Goal: Task Accomplishment & Management: Complete application form

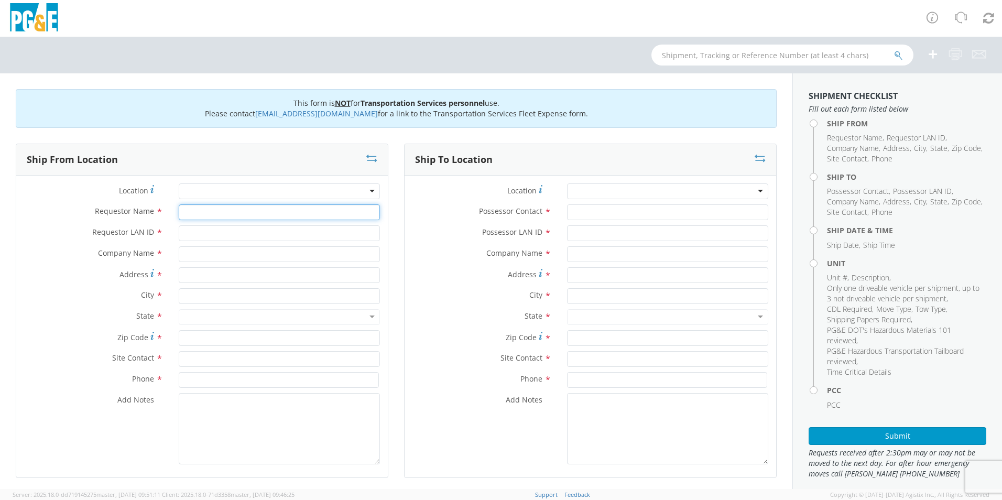
click at [262, 212] on input "Requestor Name *" at bounding box center [279, 212] width 201 height 16
type input "[PERSON_NAME]"
type input "MJGo"
type input "PG&E"
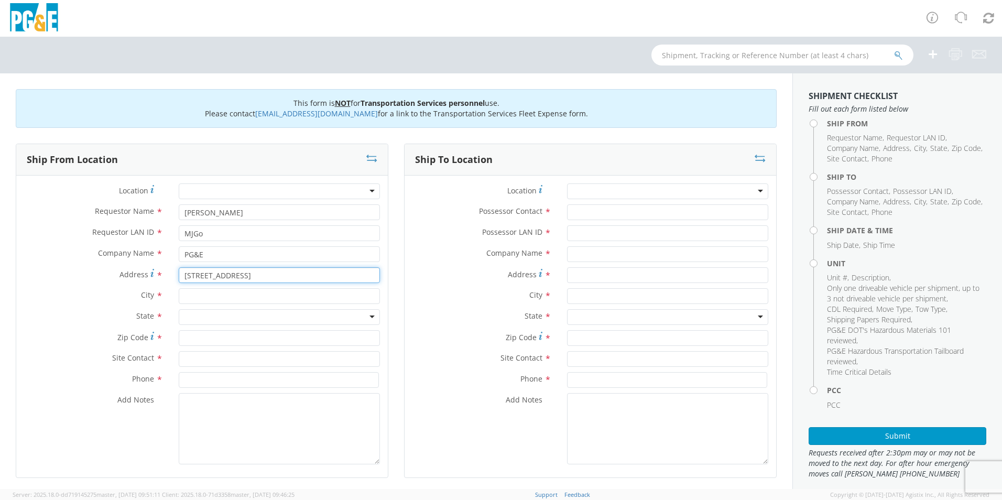
type input "[STREET_ADDRESS]"
type input "[GEOGRAPHIC_DATA]"
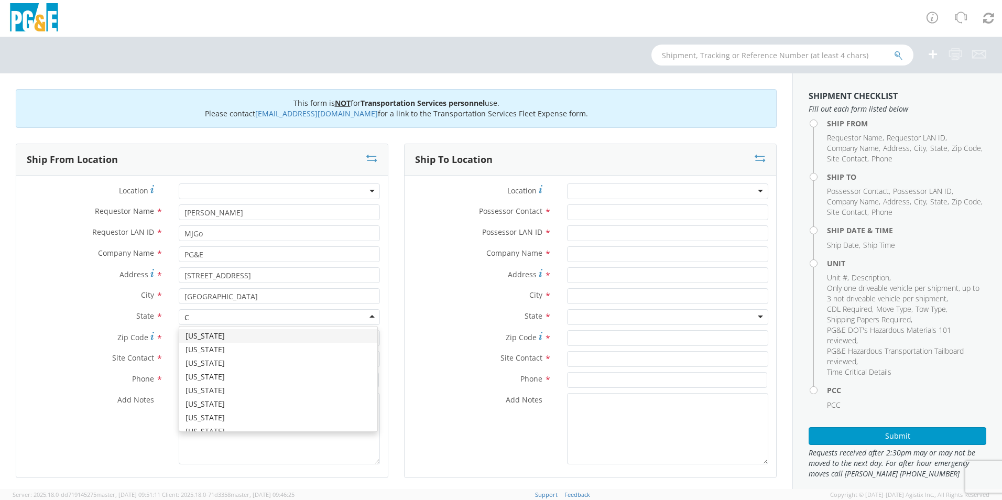
type input "Ca"
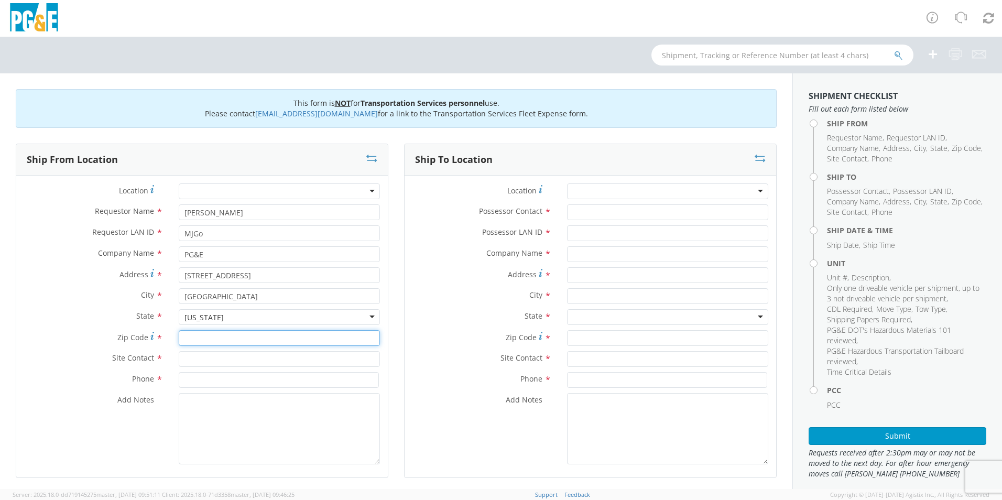
click at [210, 338] on input "Zip Code *" at bounding box center [279, 338] width 201 height 16
type input "94014"
click at [206, 363] on input "text" at bounding box center [279, 359] width 201 height 16
type input "[PERSON_NAME]"
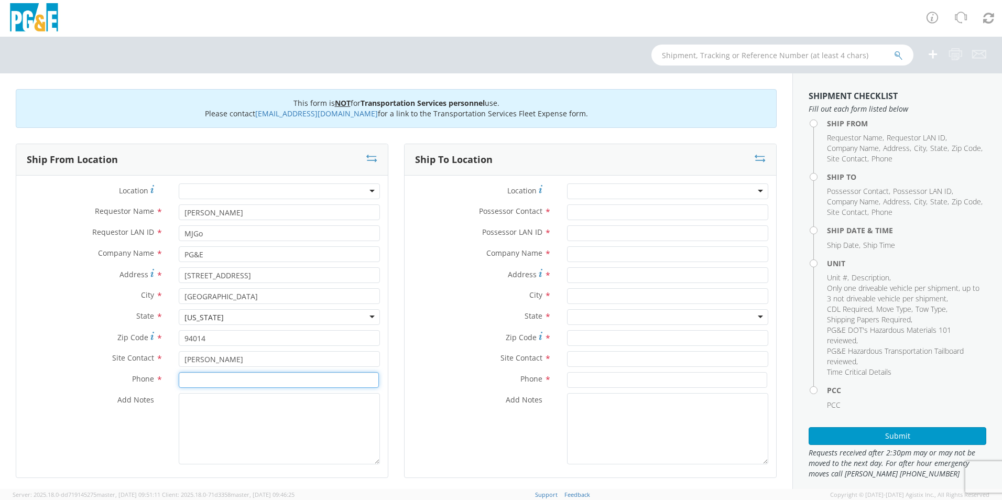
click at [229, 385] on input at bounding box center [279, 380] width 200 height 16
type input "[PHONE_NUMBER]"
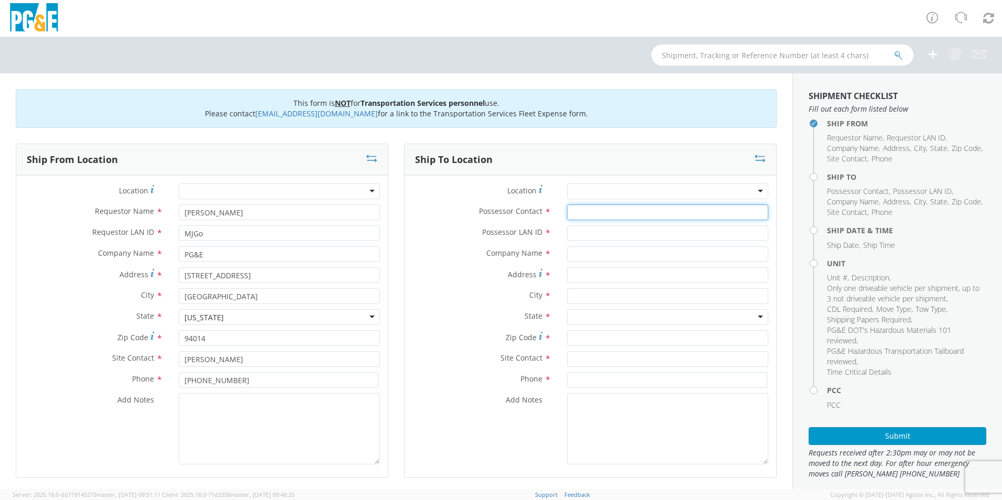
click at [699, 214] on input "Possessor Contact *" at bounding box center [667, 212] width 201 height 16
type input "[PERSON_NAME]"
type input "MJGo"
type input "PG&E"
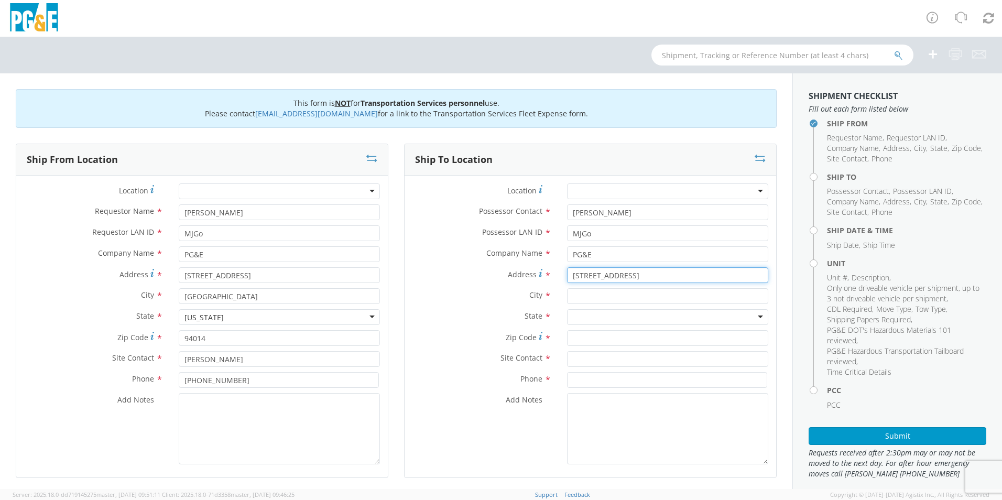
type input "[STREET_ADDRESS]"
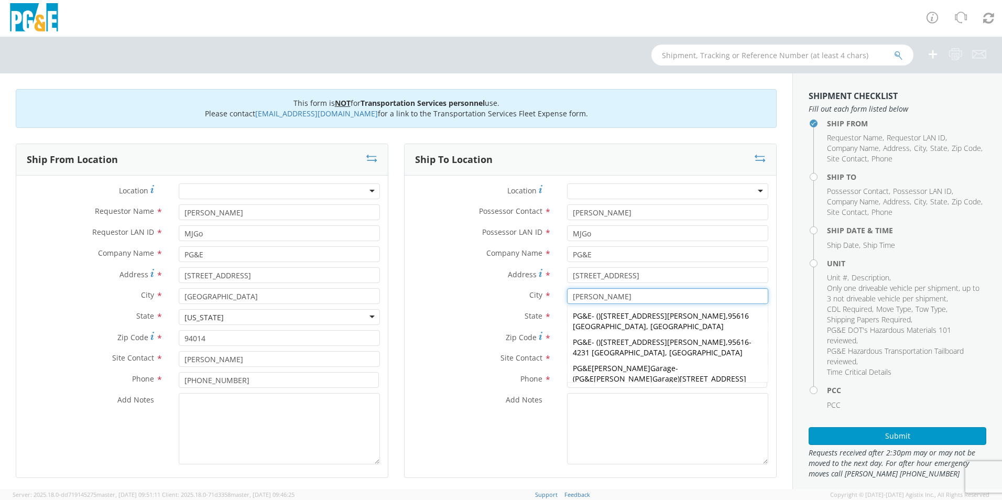
type input "[PERSON_NAME]"
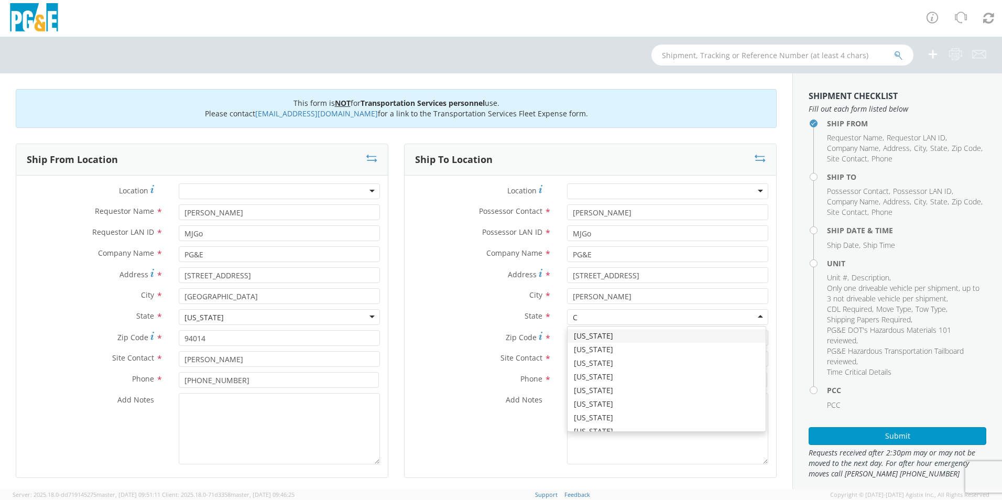
type input "Ca"
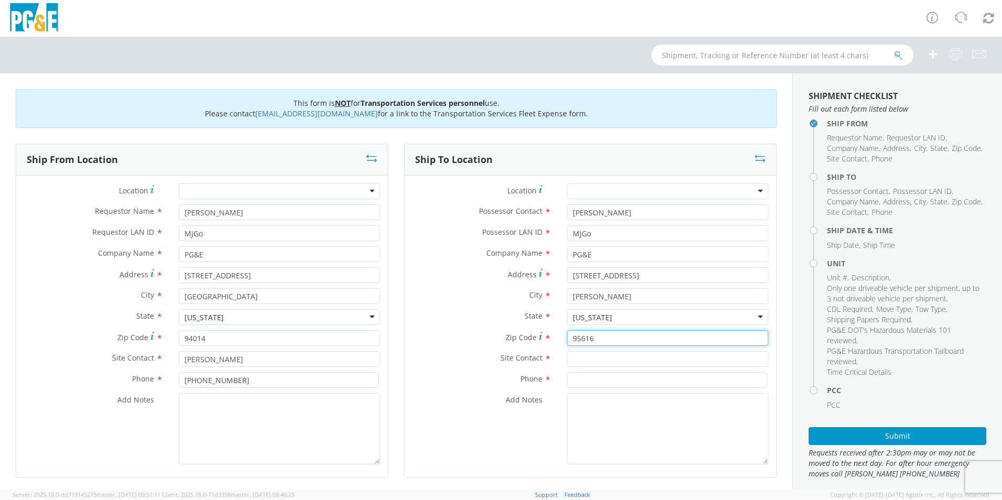
type input "95616"
type input "[PERSON_NAME][DATE]"
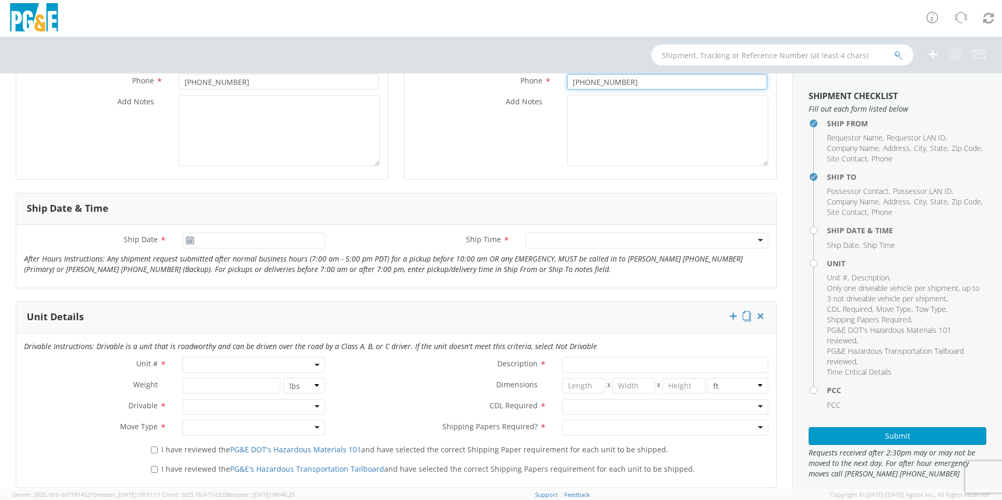
scroll to position [315, 0]
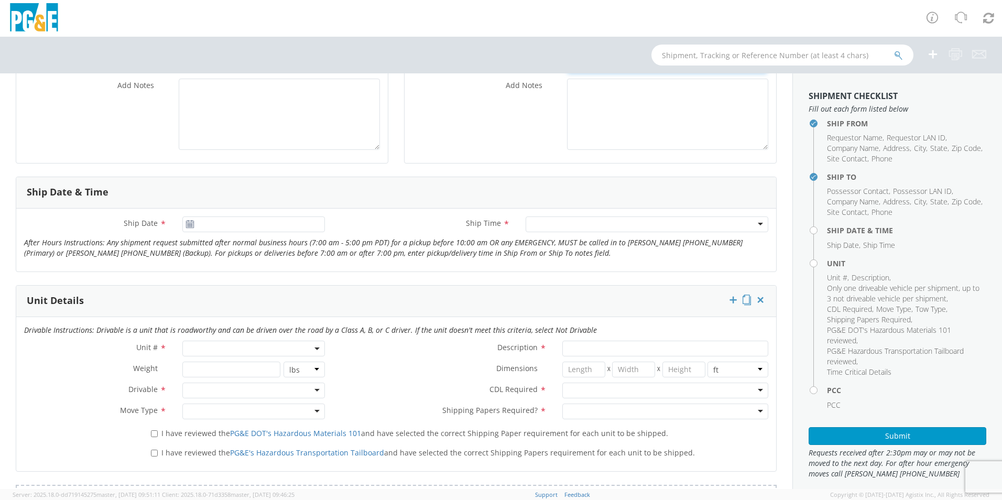
type input "[PHONE_NUMBER]"
click at [189, 225] on icon at bounding box center [190, 224] width 9 height 8
click at [219, 229] on input "[DATE]" at bounding box center [253, 225] width 143 height 16
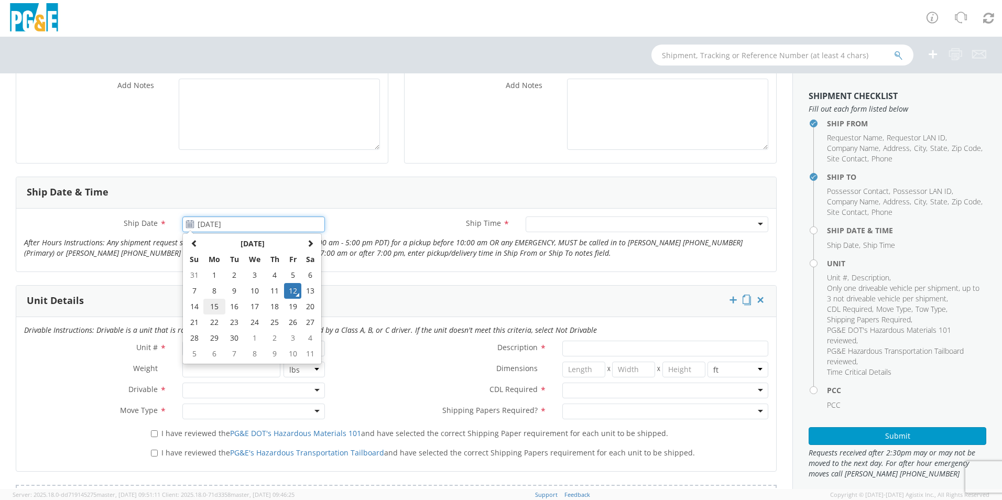
click at [214, 309] on td "15" at bounding box center [214, 307] width 22 height 16
type input "[DATE]"
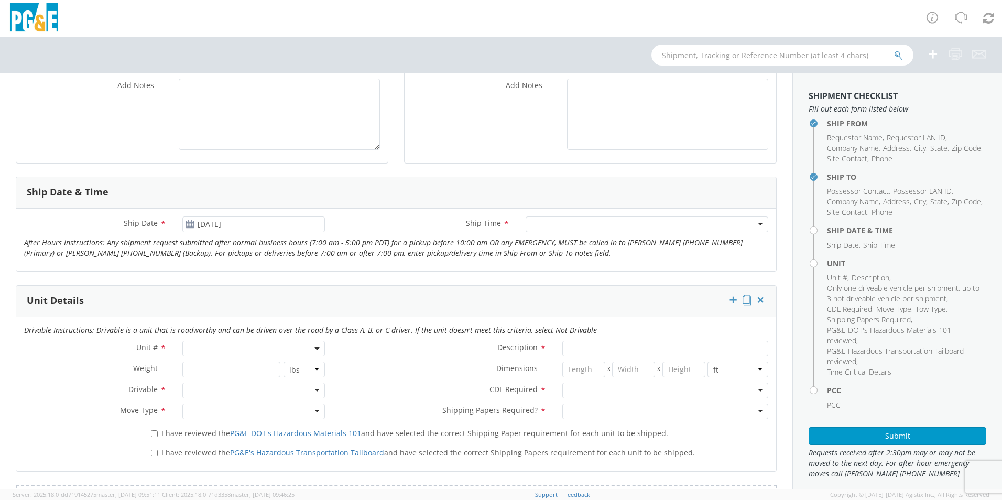
click at [549, 227] on div at bounding box center [647, 225] width 243 height 16
click at [293, 344] on span at bounding box center [253, 349] width 143 height 16
click at [289, 366] on input "search" at bounding box center [253, 366] width 136 height 16
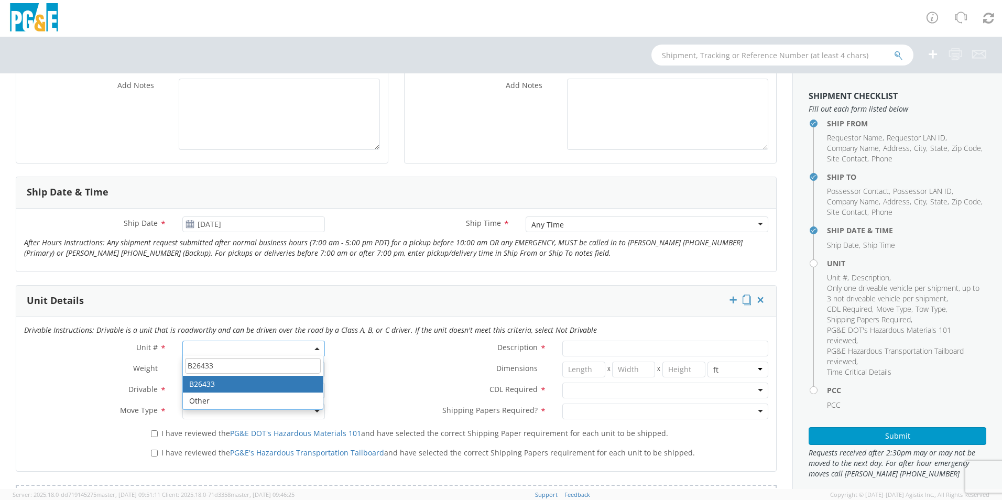
type input "B26433"
select select "B26433"
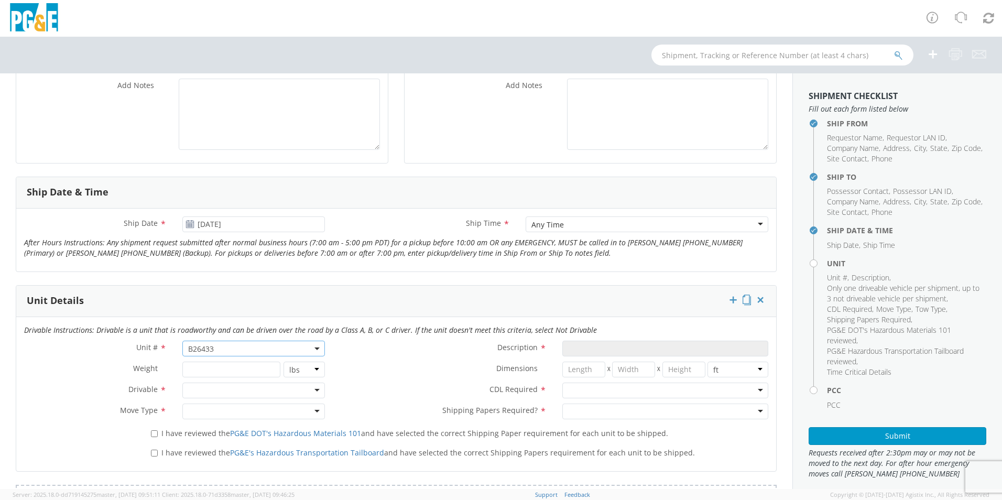
type input "TRUCK; FLATBED W/CRANE 6X4"
type input "66000"
click at [199, 389] on div at bounding box center [253, 391] width 143 height 16
drag, startPoint x: 206, startPoint y: 404, endPoint x: 208, endPoint y: 410, distance: 6.3
click at [208, 410] on div at bounding box center [253, 412] width 143 height 16
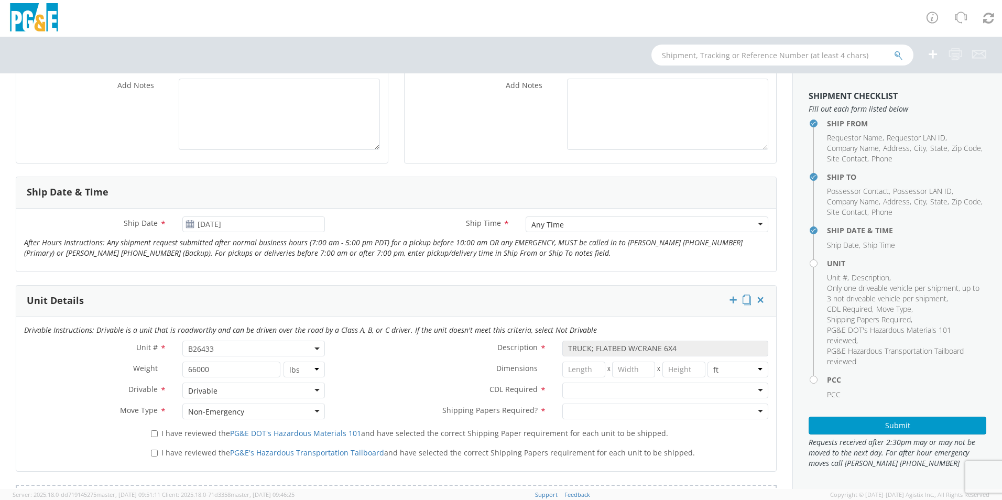
click at [572, 391] on div at bounding box center [666, 391] width 206 height 16
click at [584, 412] on div at bounding box center [666, 412] width 206 height 16
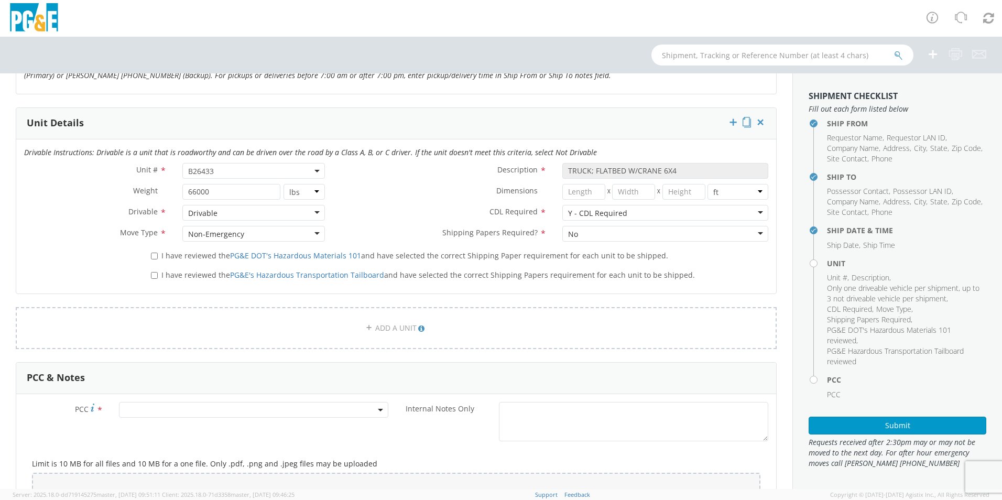
scroll to position [629, 0]
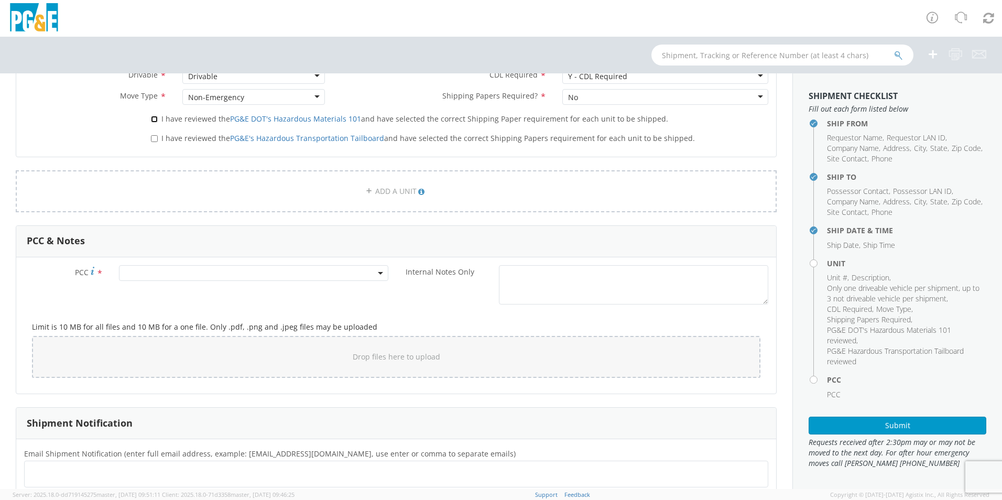
click at [151, 121] on input "I have reviewed the PG&E DOT's Hazardous Materials 101 and have selected the co…" at bounding box center [154, 119] width 7 height 7
checkbox input "true"
click at [153, 136] on input "I have reviewed the PG&E's Hazardous Transportation Tailboard and have selected…" at bounding box center [154, 138] width 7 height 7
checkbox input "true"
click at [151, 276] on span at bounding box center [253, 273] width 269 height 16
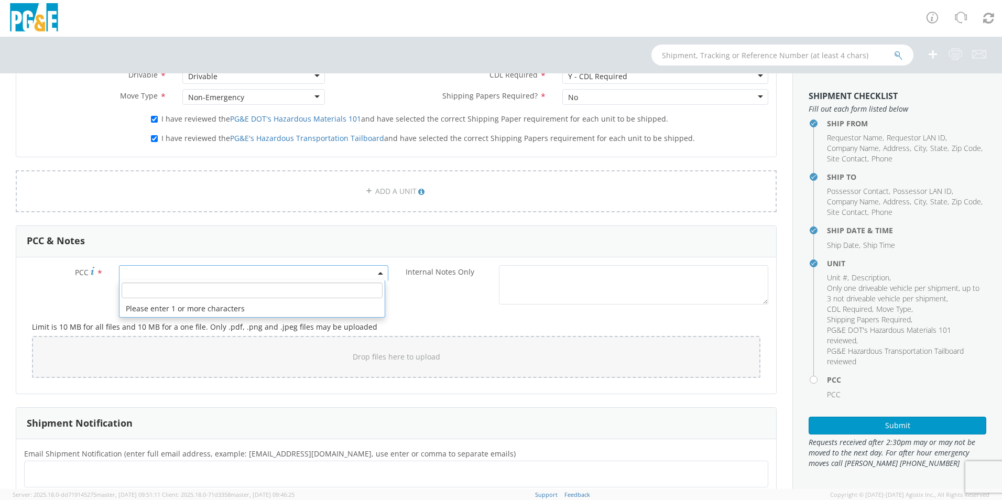
click at [151, 279] on span at bounding box center [253, 273] width 269 height 16
click at [155, 280] on div "PCC *" at bounding box center [206, 275] width 380 height 21
click at [157, 276] on span at bounding box center [253, 273] width 269 height 16
click at [161, 291] on input "number" at bounding box center [252, 291] width 261 height 16
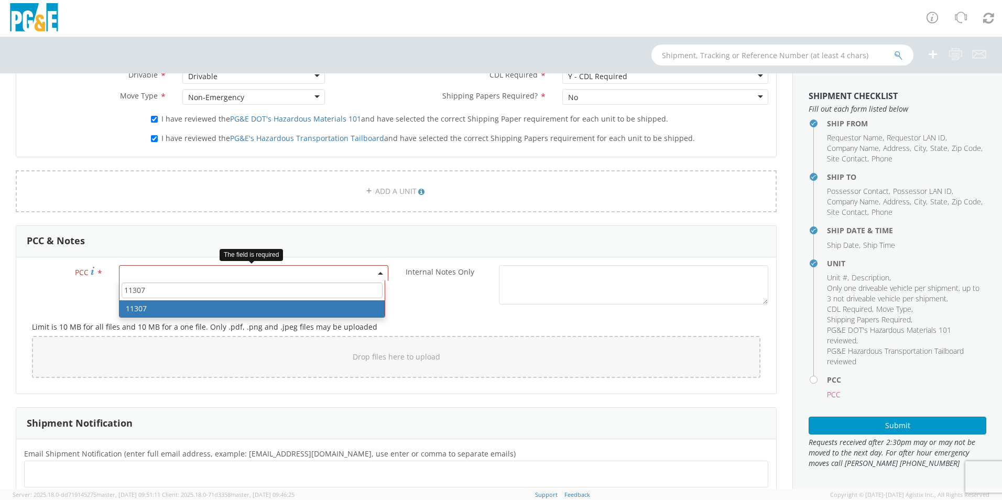
type input "11307"
select select "11307"
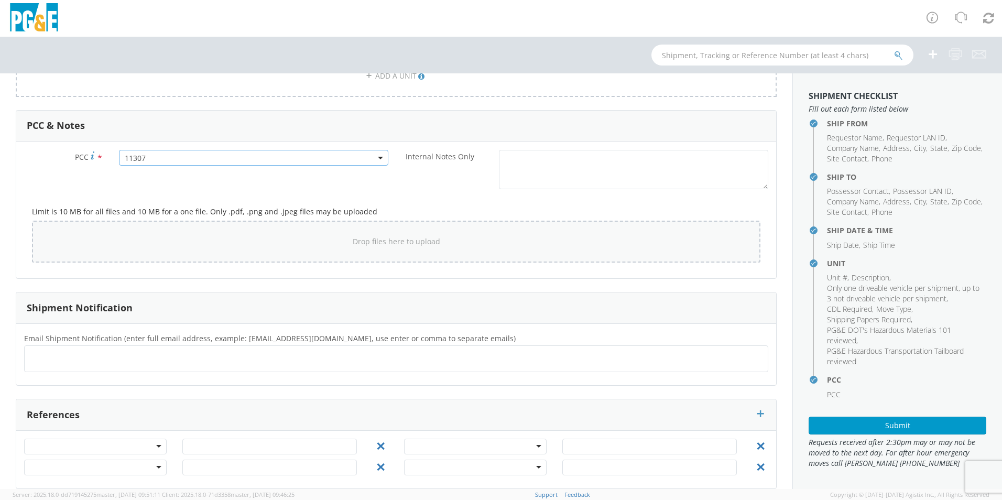
scroll to position [758, 0]
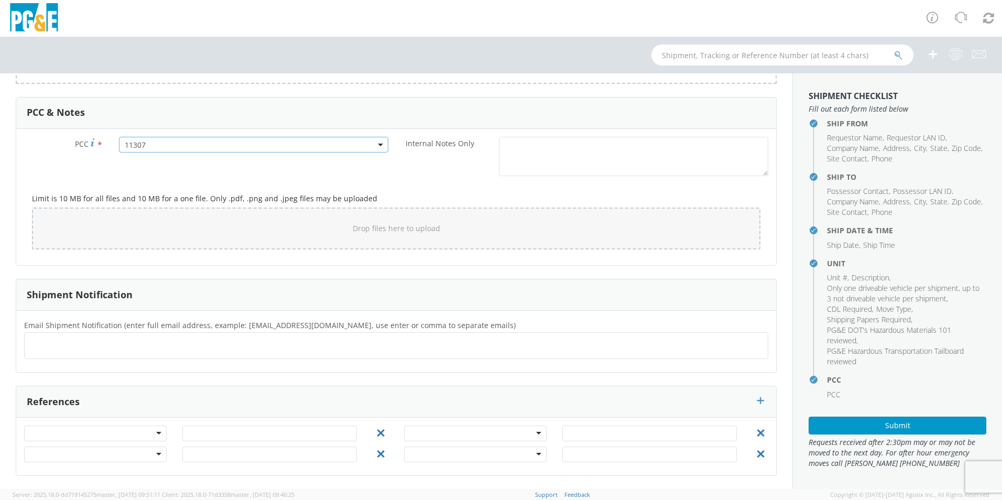
click at [84, 355] on div at bounding box center [396, 345] width 744 height 27
type input "[EMAIL_ADDRESS][DOMAIN_NAME]"
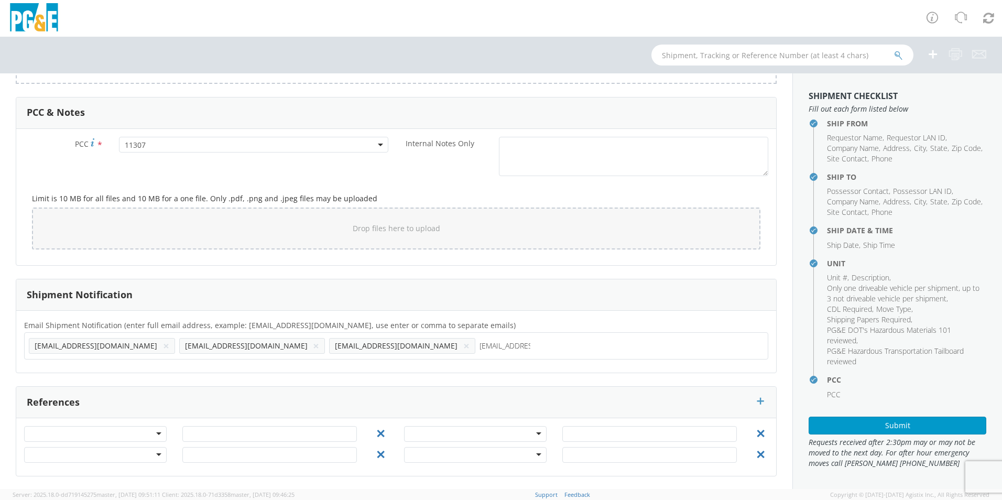
type input "[EMAIL_ADDRESS][DOMAIN_NAME]"
click at [876, 428] on button "Submit" at bounding box center [898, 426] width 178 height 18
